Goal: Navigation & Orientation: Go to known website

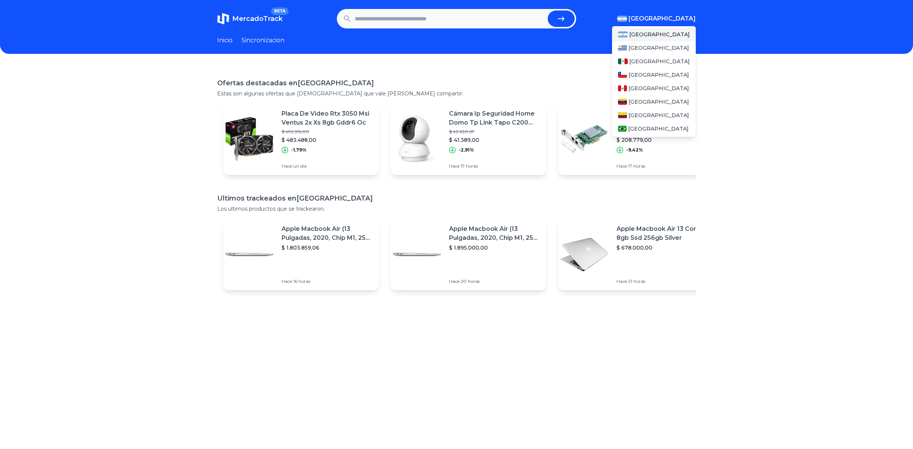
click at [685, 18] on span "[GEOGRAPHIC_DATA]" at bounding box center [661, 18] width 67 height 9
click at [638, 58] on span "[GEOGRAPHIC_DATA]" at bounding box center [659, 61] width 61 height 7
click at [644, 62] on span "[GEOGRAPHIC_DATA]" at bounding box center [659, 61] width 61 height 7
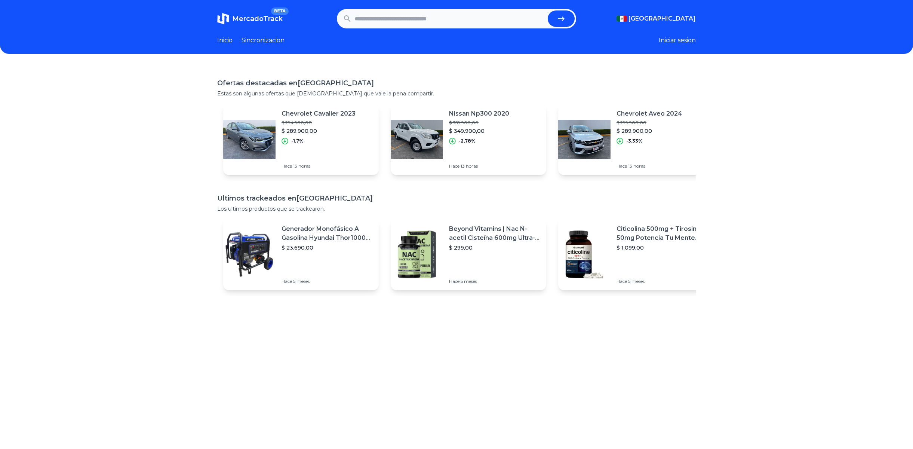
click at [746, 49] on header "MercadoTrack BETA [GEOGRAPHIC_DATA] [GEOGRAPHIC_DATA] [GEOGRAPHIC_DATA] [GEOGRA…" at bounding box center [456, 27] width 913 height 54
click at [690, 43] on button "Iniciar sesion" at bounding box center [677, 40] width 37 height 9
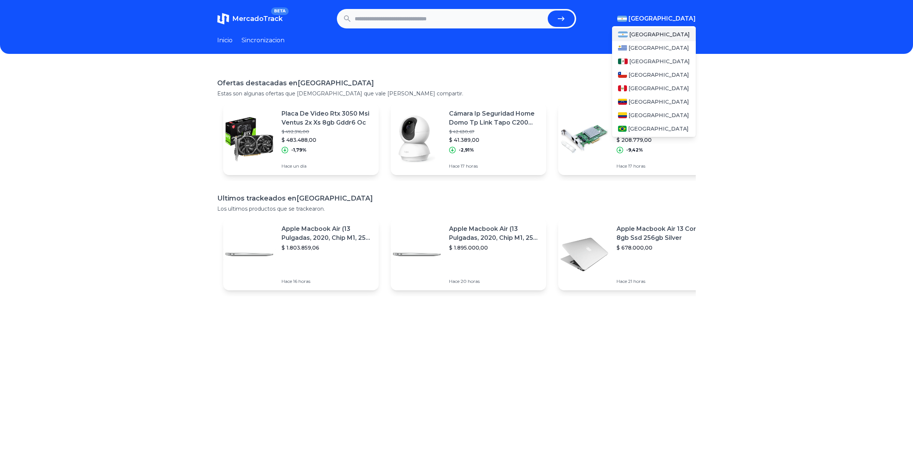
click at [680, 15] on span "[GEOGRAPHIC_DATA]" at bounding box center [661, 18] width 67 height 9
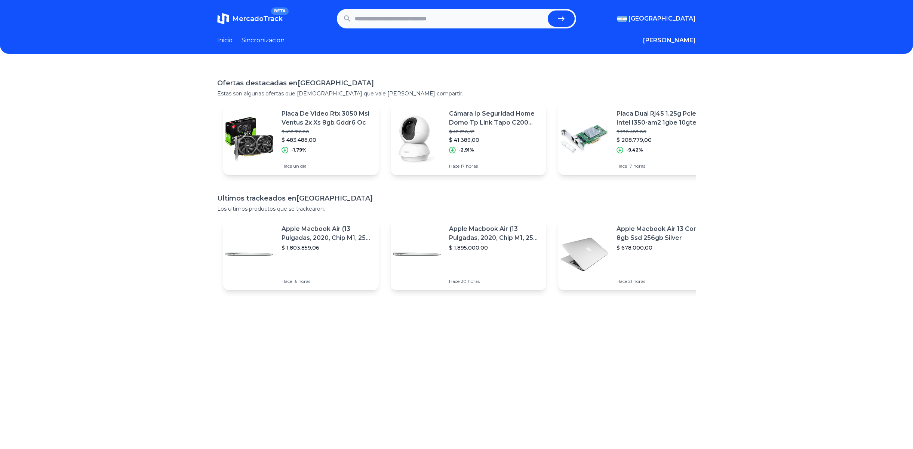
click at [242, 41] on div "Inicio Sincronizacion" at bounding box center [250, 40] width 67 height 9
click at [264, 41] on link "Sincronizacion" at bounding box center [262, 40] width 43 height 9
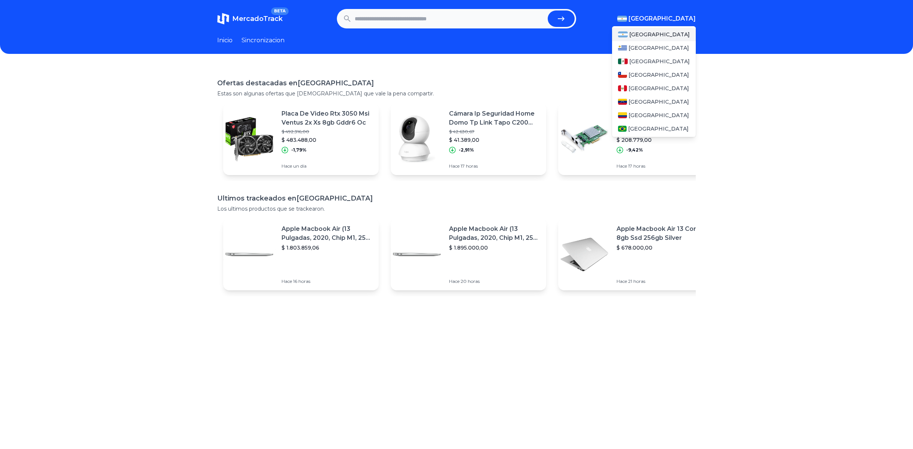
click at [681, 15] on span "[GEOGRAPHIC_DATA]" at bounding box center [661, 18] width 67 height 9
click at [628, 63] on img at bounding box center [623, 61] width 10 height 6
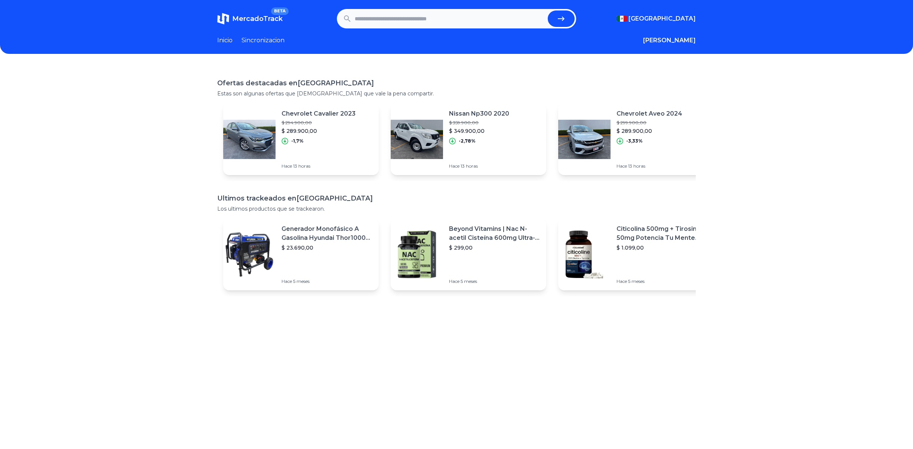
click at [120, 74] on div "Ofertas destacadas en Mexico Estas son algunas ofertas que creemos que vale la …" at bounding box center [456, 290] width 913 height 449
